Goal: Complete application form

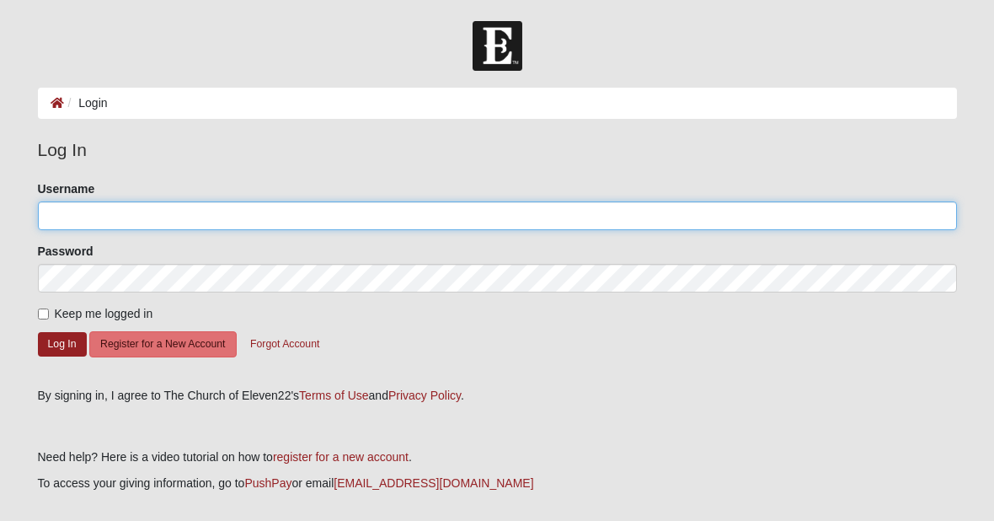
click at [351, 222] on input "Username" at bounding box center [497, 215] width 919 height 29
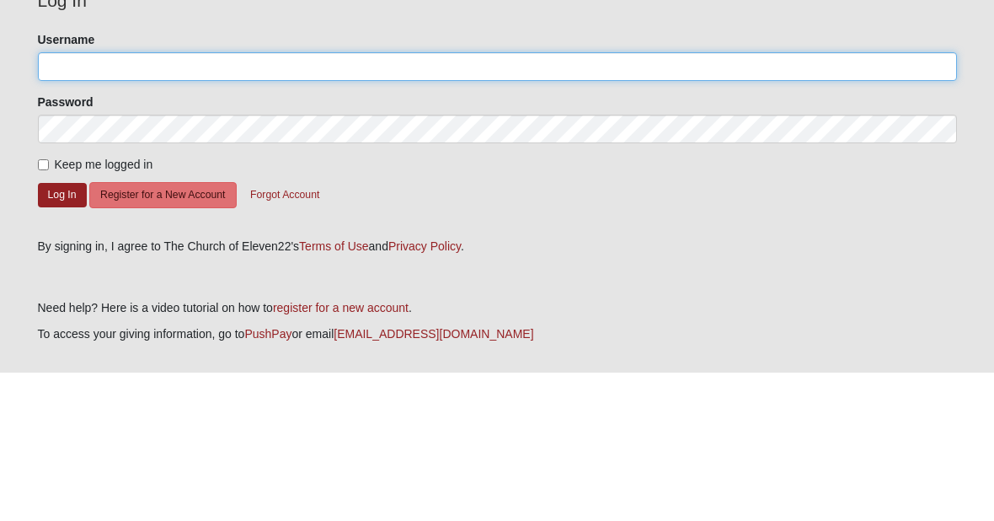
type input "G"
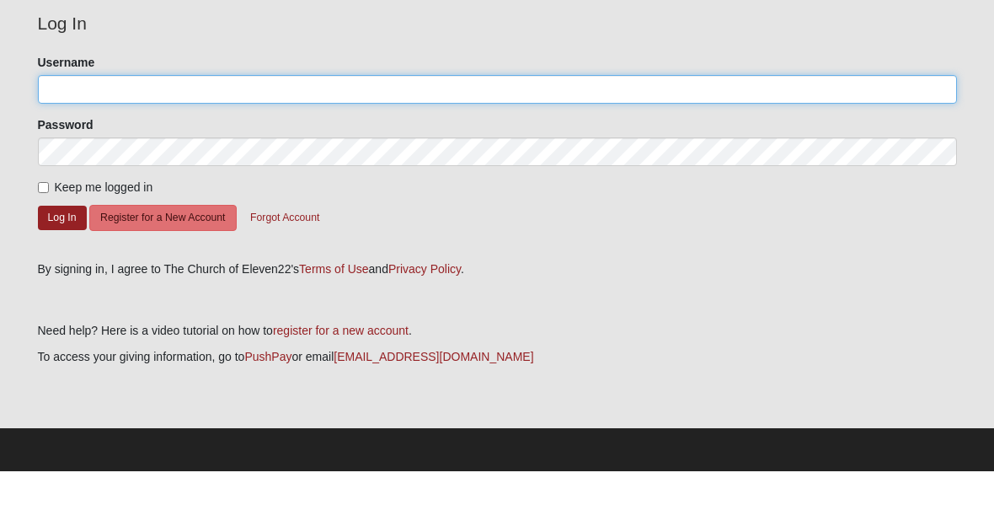
type input "G"
type input "grandcanyonjess"
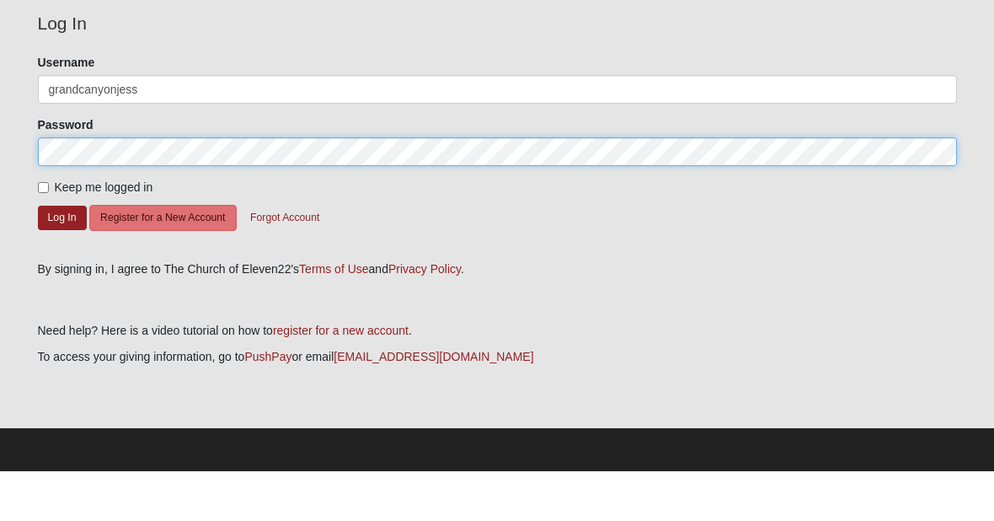
click at [62, 255] on button "Log In" at bounding box center [62, 267] width 49 height 24
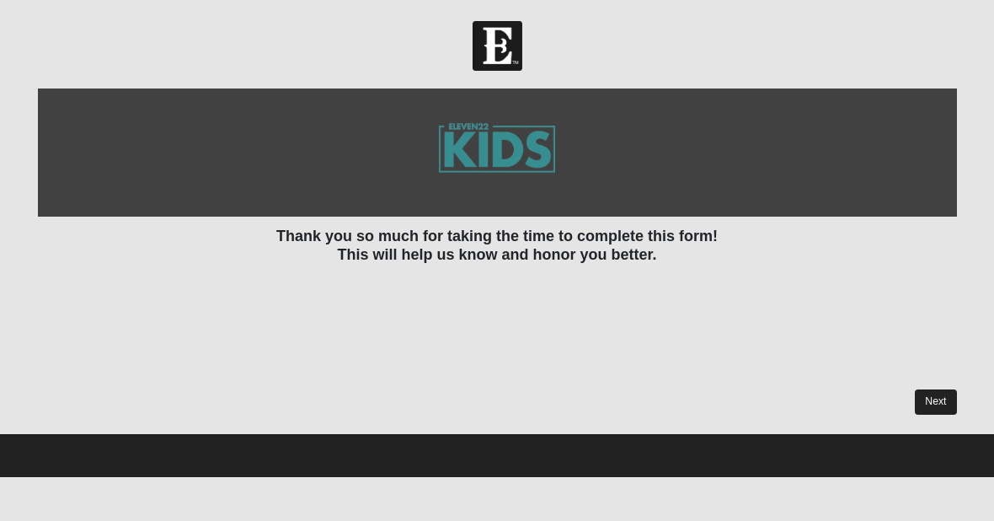
click at [934, 402] on link "Next" at bounding box center [935, 401] width 41 height 24
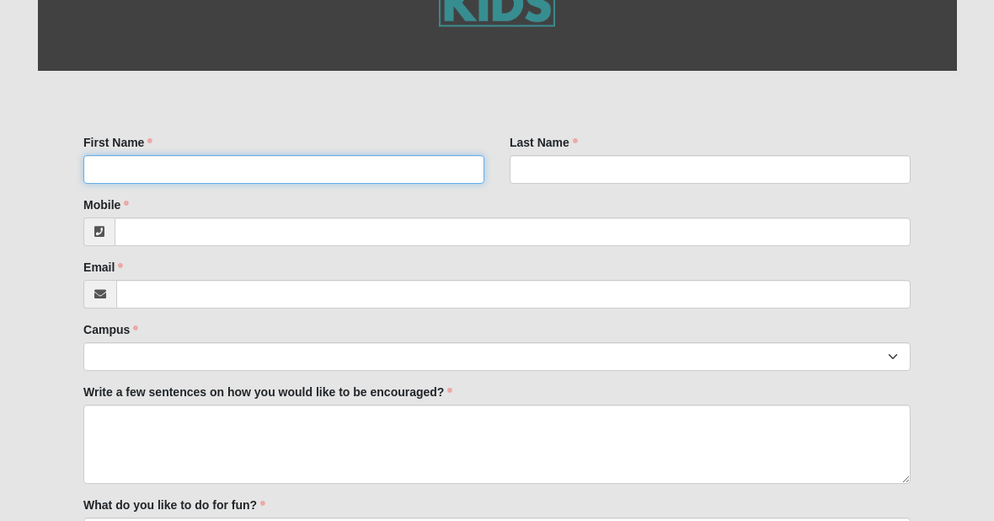
click at [404, 178] on input "First Name" at bounding box center [283, 170] width 401 height 29
type input "Jessica"
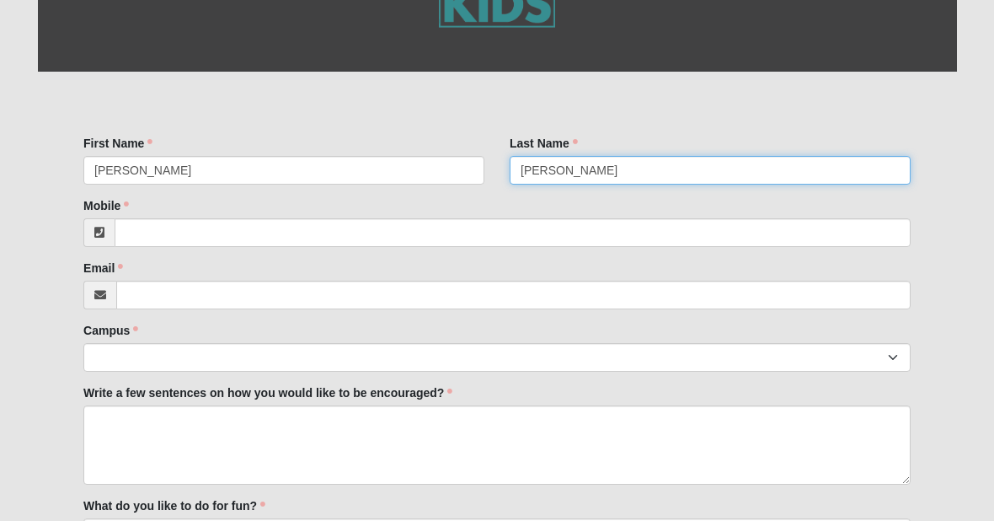
type input "Parker"
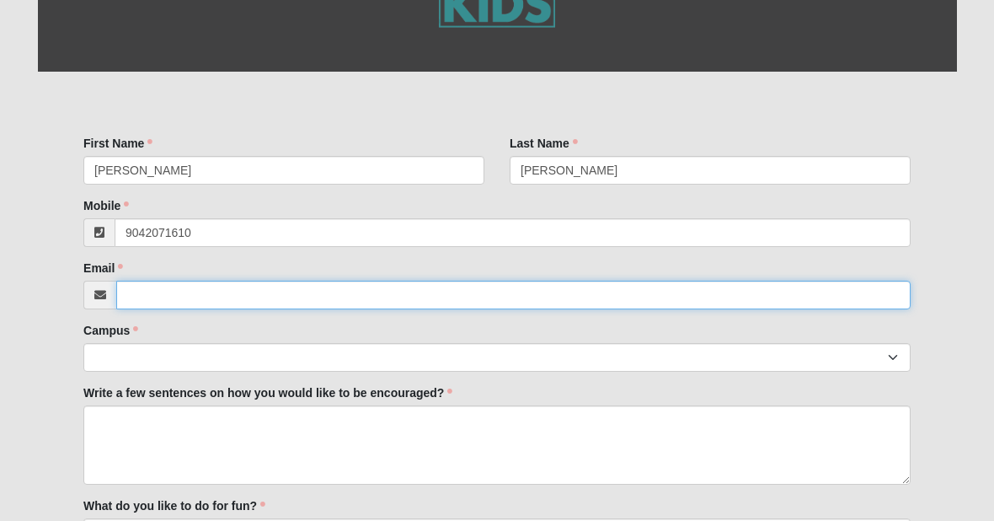
type input "(904) 207-1610"
type input "grandcanyonjess@gmail.com"
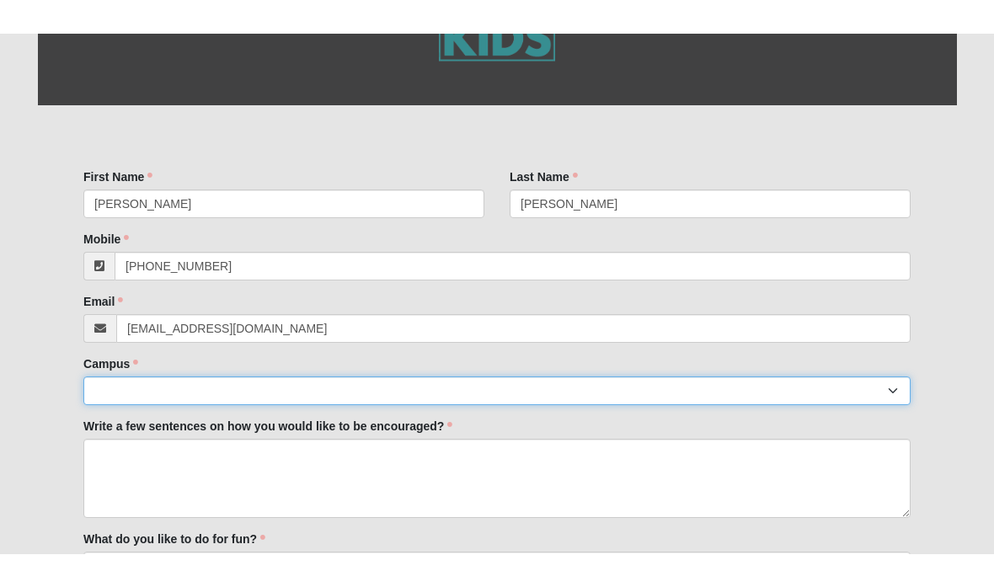
scroll to position [254, 0]
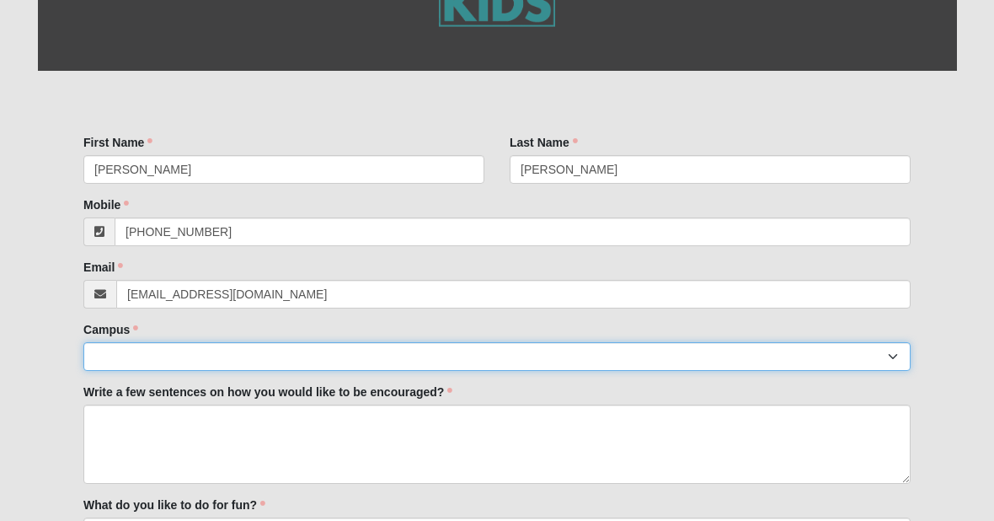
select select "3"
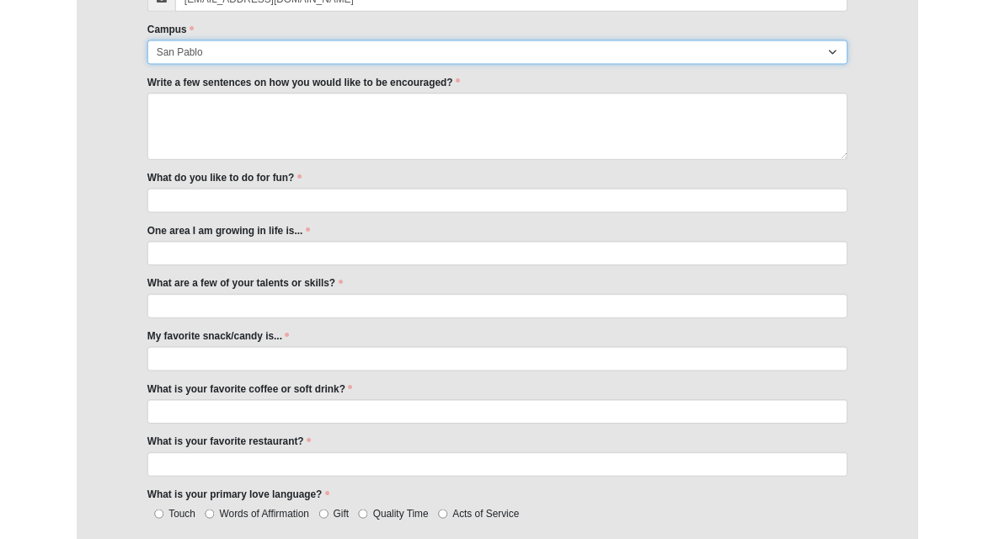
scroll to position [673, 0]
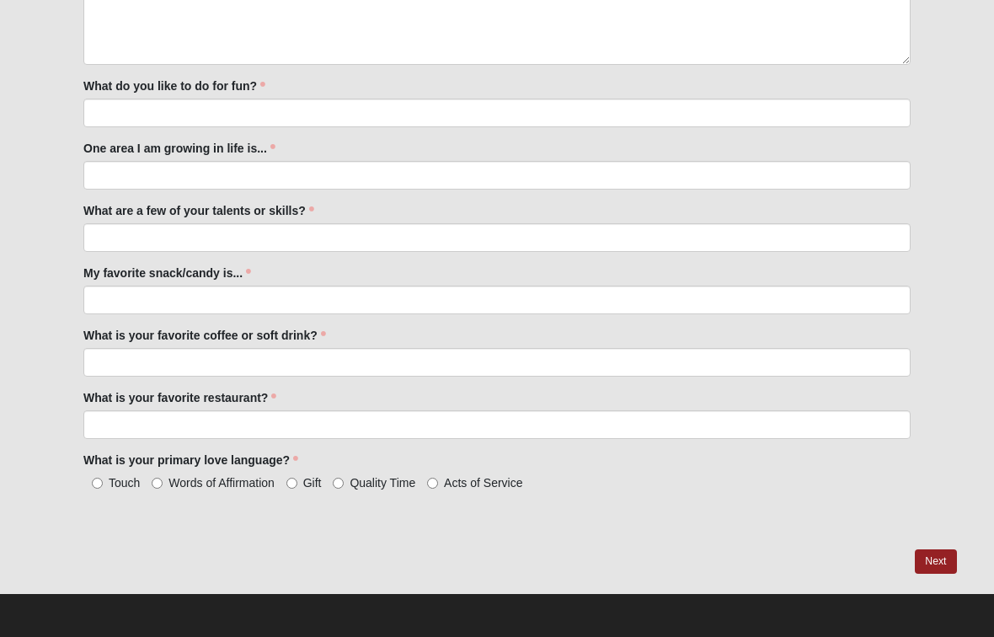
click at [336, 481] on input "Quality Time" at bounding box center [338, 483] width 11 height 11
radio input "true"
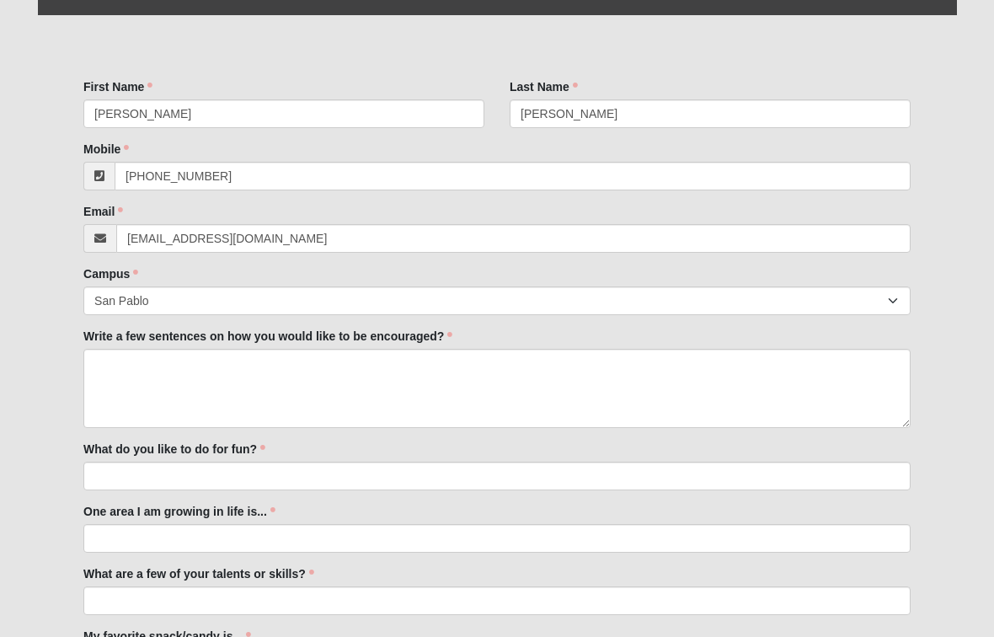
scroll to position [309, 0]
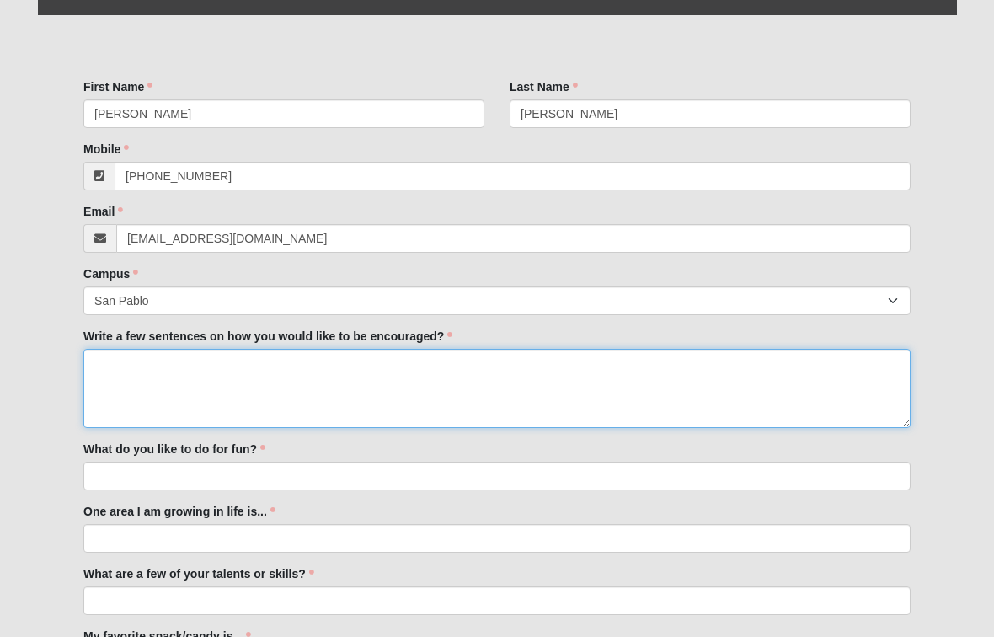
click at [438, 394] on textarea "Write a few sentences on how you would like to be encouraged?" at bounding box center [497, 388] width 828 height 79
type textarea "I like to be encouraged through patience and recognition in the effort I have p…"
